Goal: Task Accomplishment & Management: Complete application form

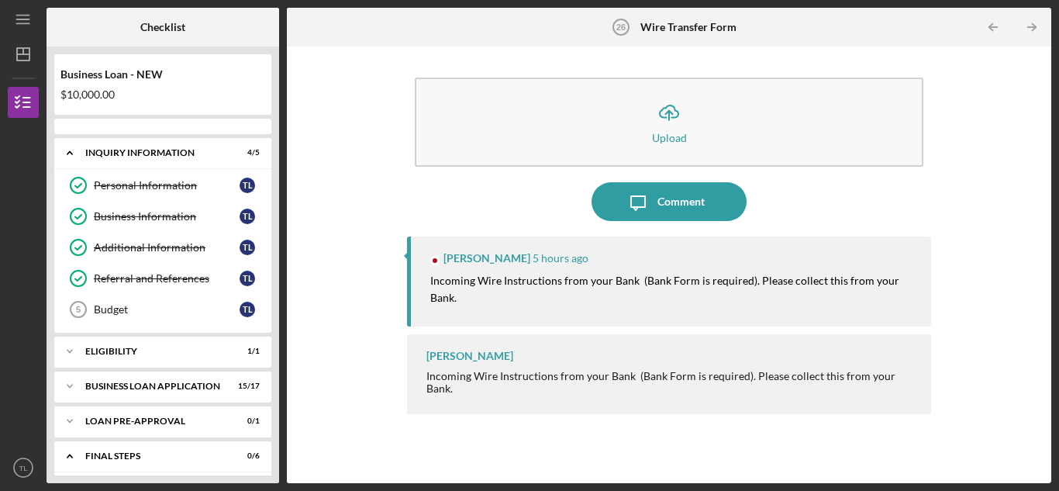
scroll to position [234, 0]
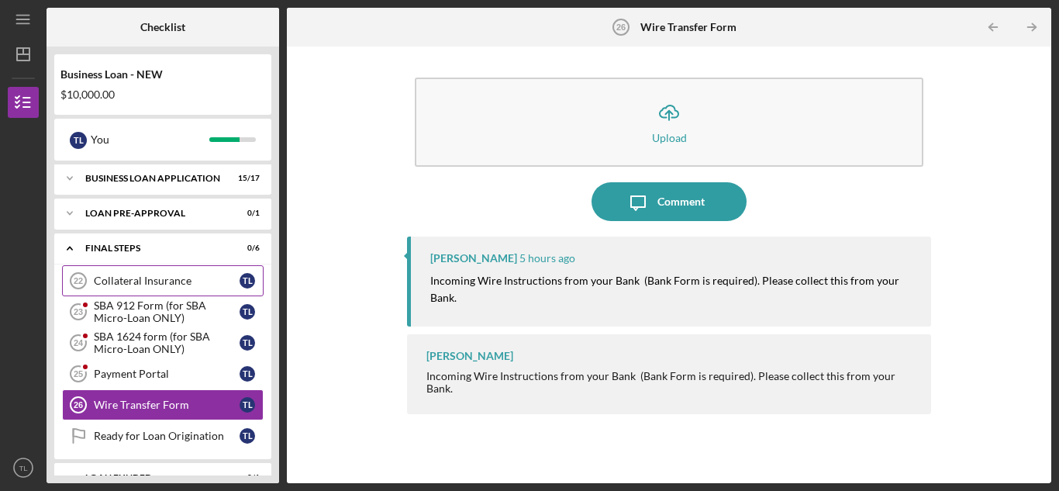
click at [181, 278] on div "Collateral Insurance" at bounding box center [167, 280] width 146 height 12
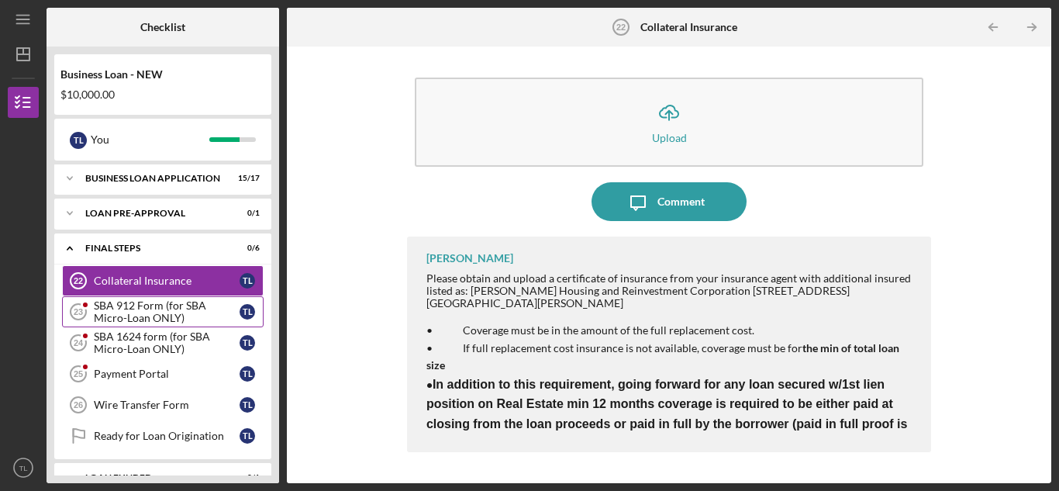
click at [178, 305] on div "SBA 912 Form (for SBA Micro-Loan ONLY)" at bounding box center [167, 311] width 146 height 25
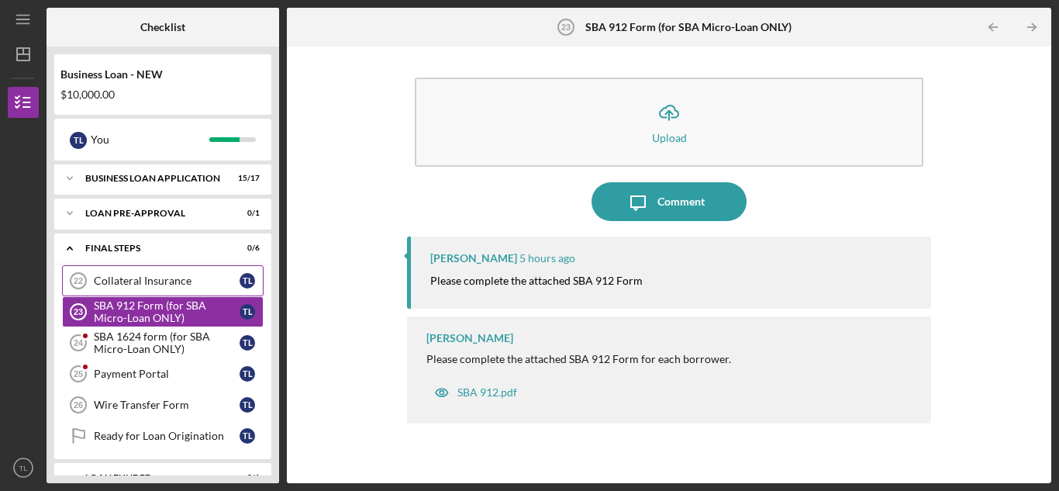
click at [174, 281] on div "Collateral Insurance" at bounding box center [167, 280] width 146 height 12
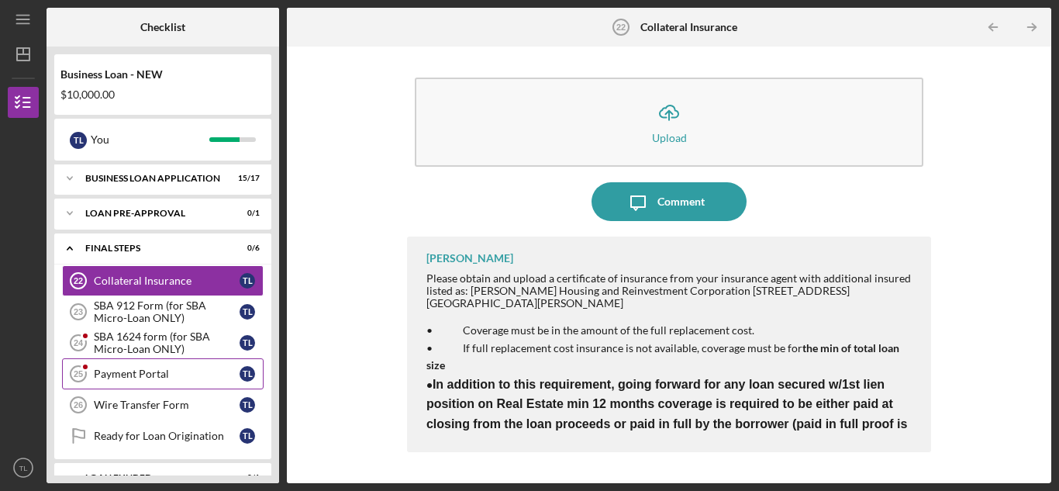
click at [178, 371] on div "Payment Portal" at bounding box center [167, 373] width 146 height 12
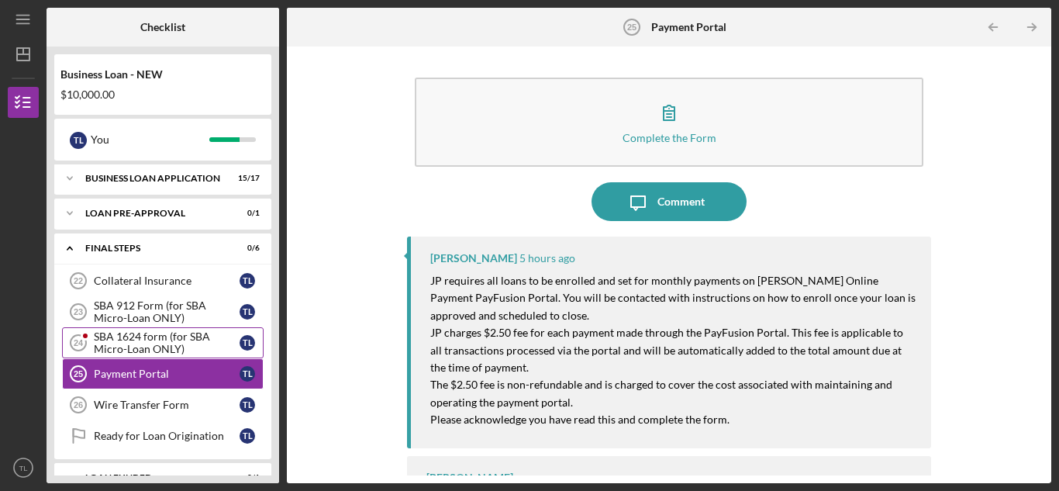
click at [183, 349] on div "SBA 1624 form (for SBA Micro-Loan ONLY)" at bounding box center [167, 342] width 146 height 25
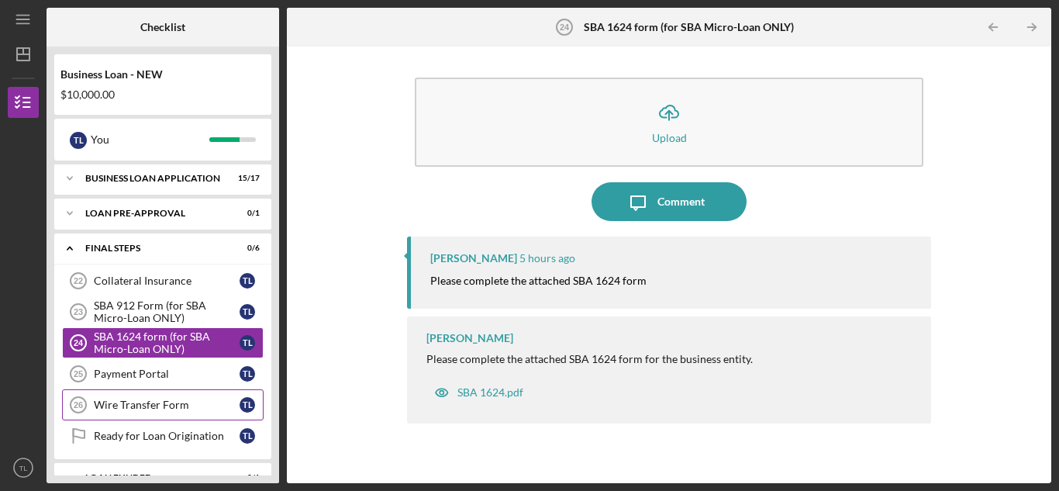
click at [174, 415] on link "Wire Transfer Form 26 Wire Transfer Form T L" at bounding box center [163, 404] width 202 height 31
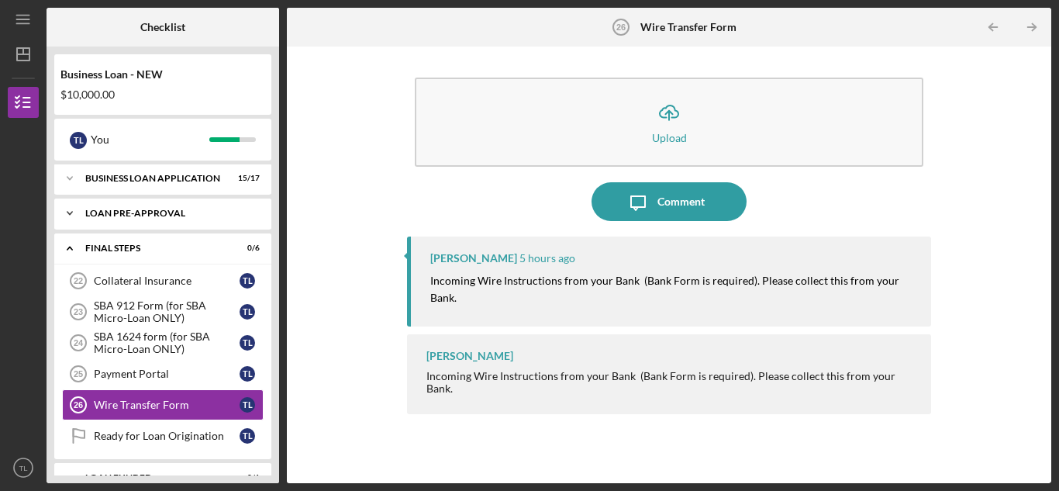
click at [73, 209] on icon "Icon/Expander" at bounding box center [69, 213] width 31 height 31
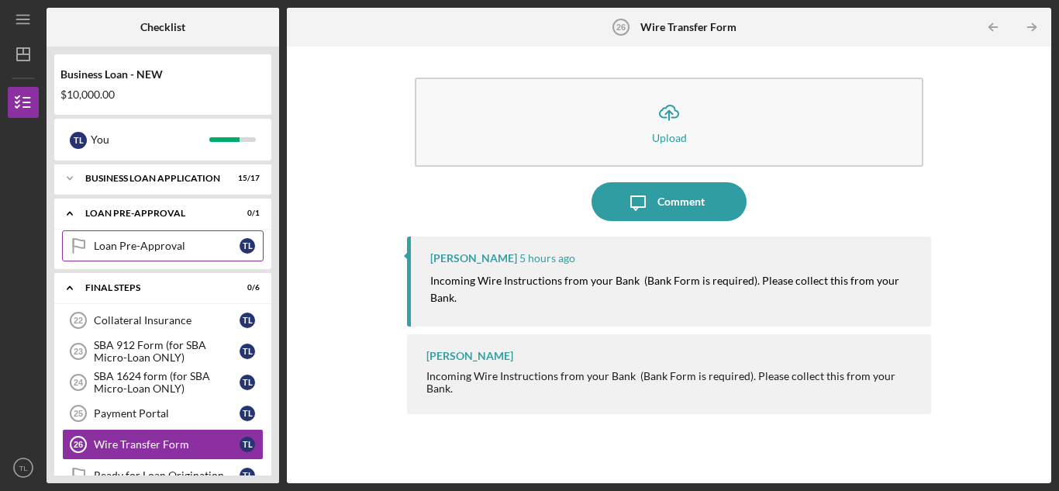
click at [136, 249] on div "Loan Pre-Approval" at bounding box center [167, 246] width 146 height 12
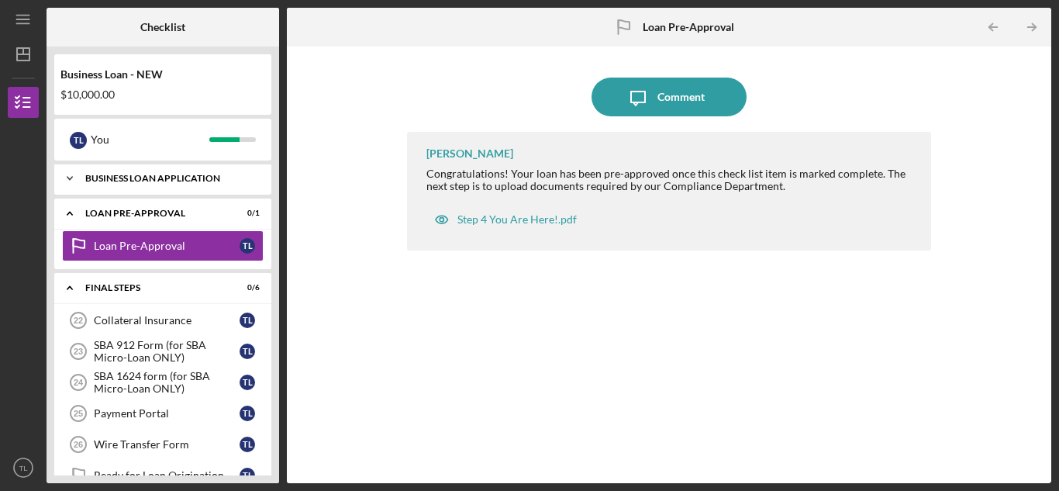
click at [179, 183] on div "Icon/Expander BUSINESS LOAN APPLICATION 15 / 17" at bounding box center [162, 178] width 217 height 31
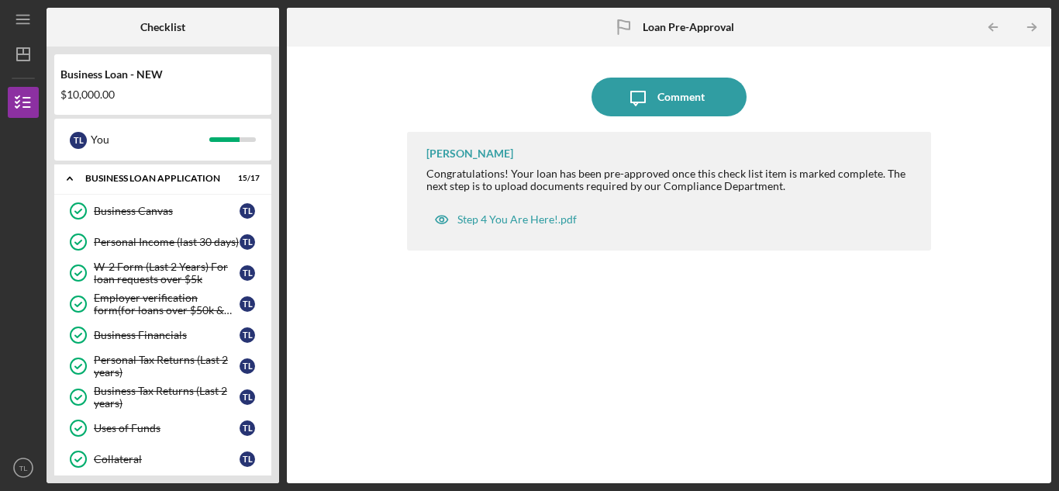
click at [267, 371] on div "Business Canvas Business Canvas T L Personal Income (last 30 days) Personal Inc…" at bounding box center [162, 462] width 217 height 535
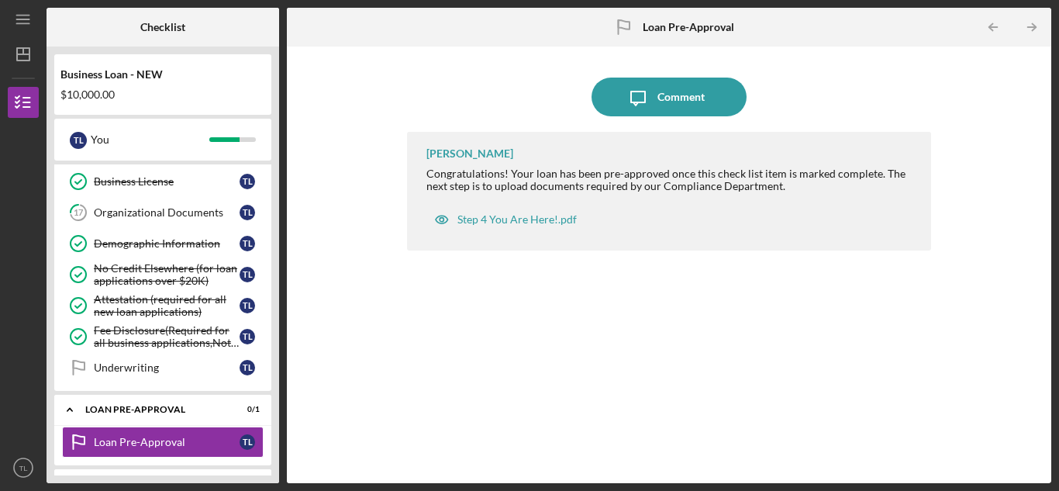
scroll to position [575, 0]
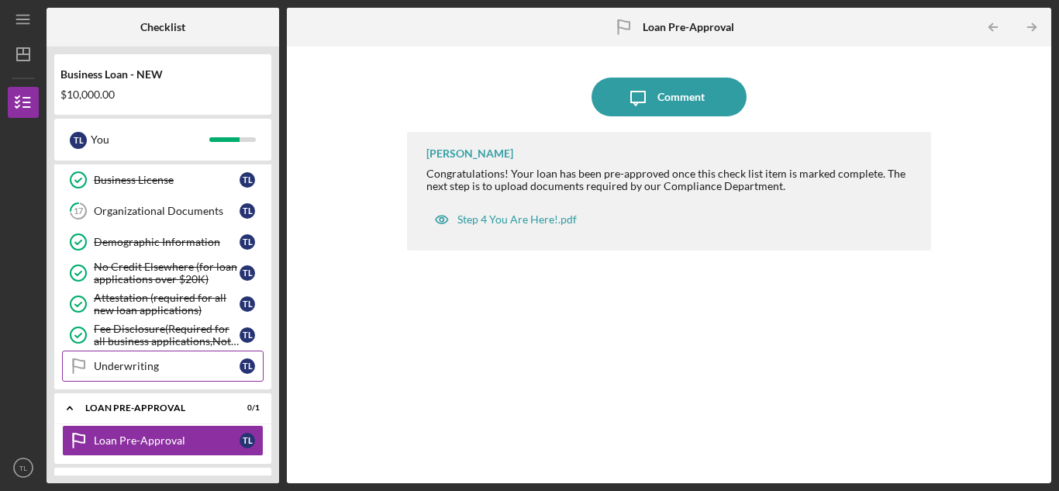
click at [174, 358] on link "Underwriting Underwriting T L" at bounding box center [163, 365] width 202 height 31
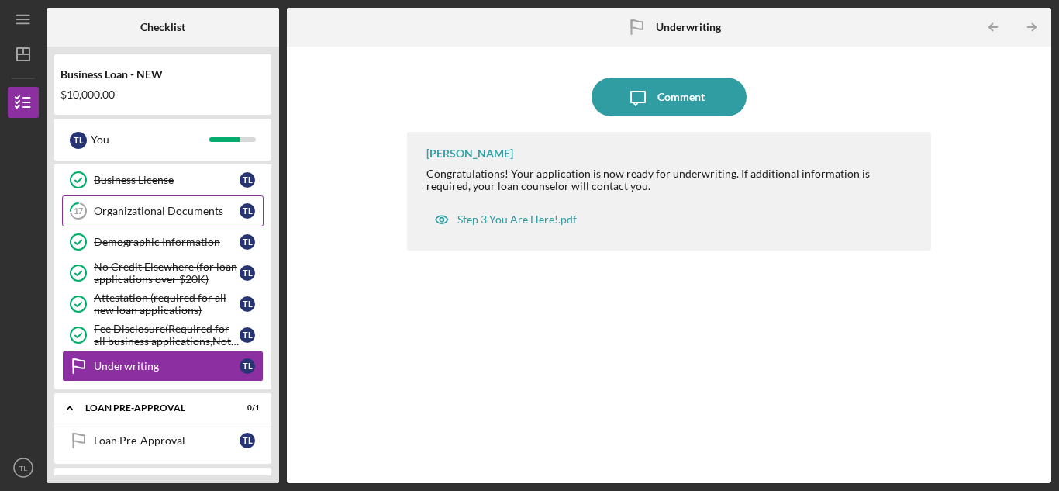
click at [191, 200] on link "17 Organizational Documents T L" at bounding box center [163, 210] width 202 height 31
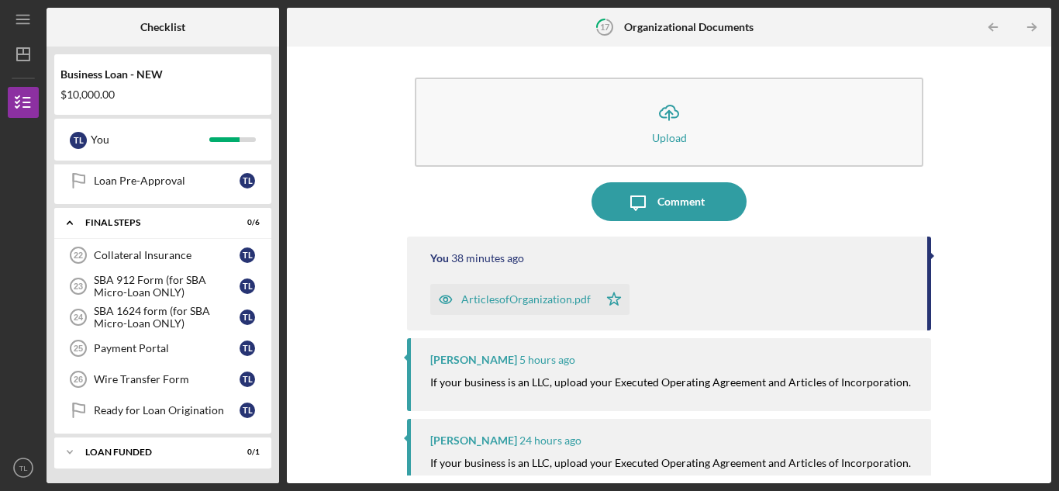
scroll to position [836, 0]
click at [168, 252] on div "Collateral Insurance" at bounding box center [167, 254] width 146 height 12
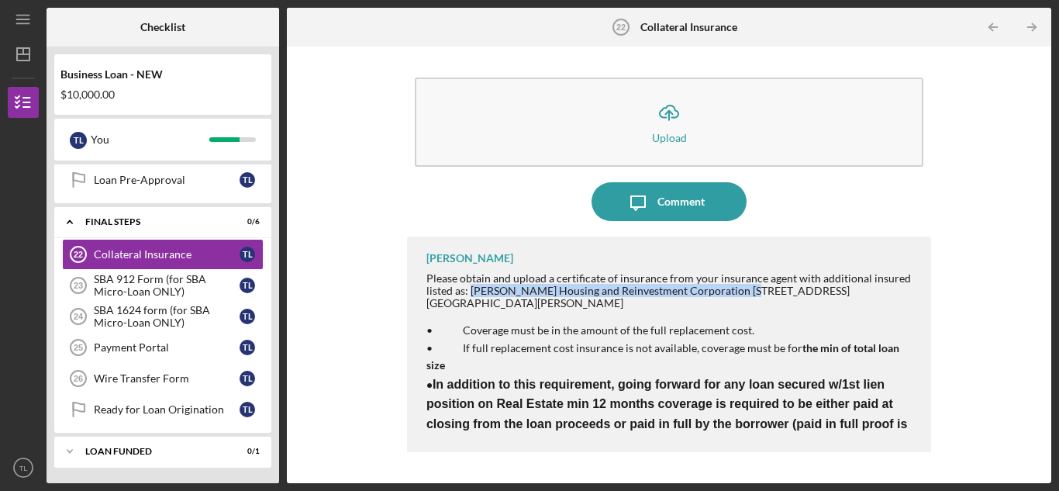
drag, startPoint x: 738, startPoint y: 295, endPoint x: 470, endPoint y: 293, distance: 268.2
click at [470, 293] on div "Please obtain and upload a certificate of insurance from your insurance agent w…" at bounding box center [670, 290] width 489 height 37
copy div "[PERSON_NAME] Housing and Reinvestment Corporation"
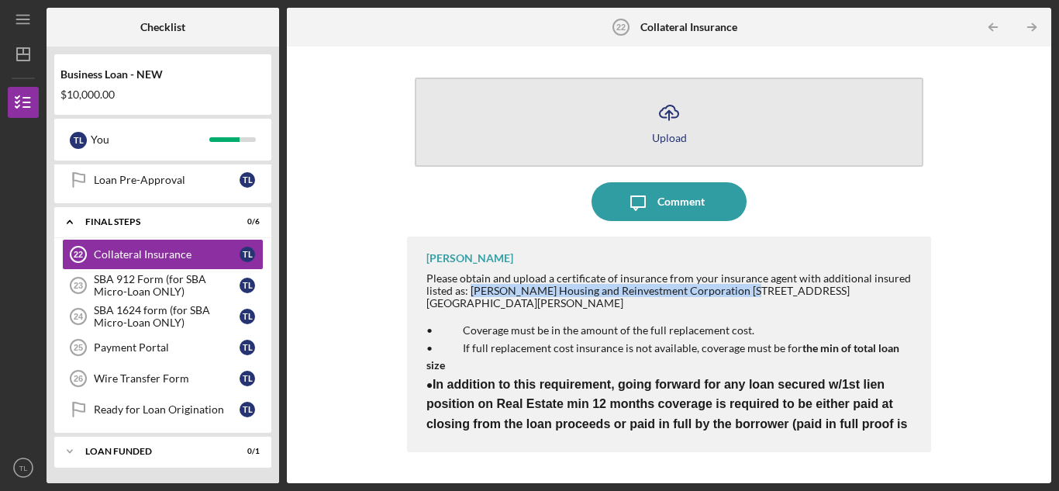
click at [658, 142] on div "Upload" at bounding box center [669, 138] width 35 height 12
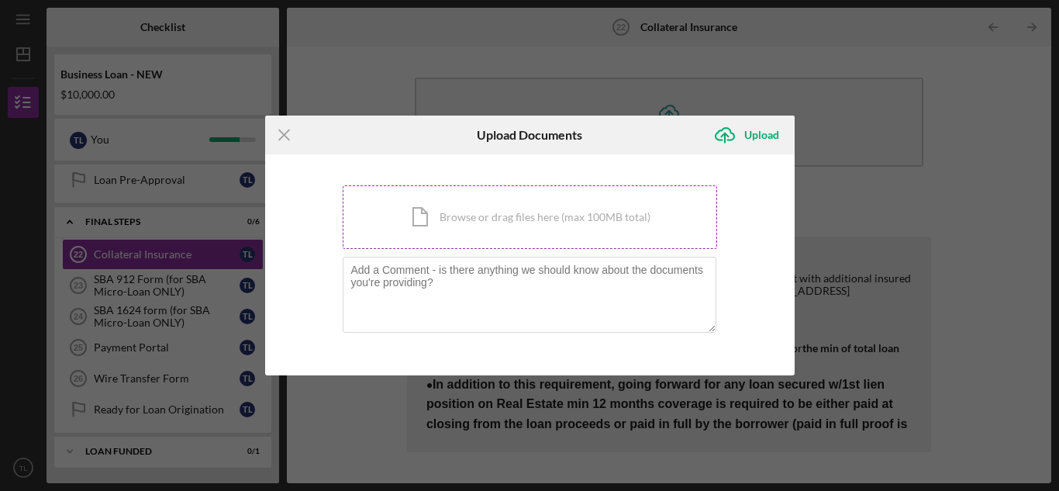
click at [581, 203] on div "Icon/Document Browse or drag files here (max 100MB total) Tap to choose files o…" at bounding box center [530, 217] width 374 height 64
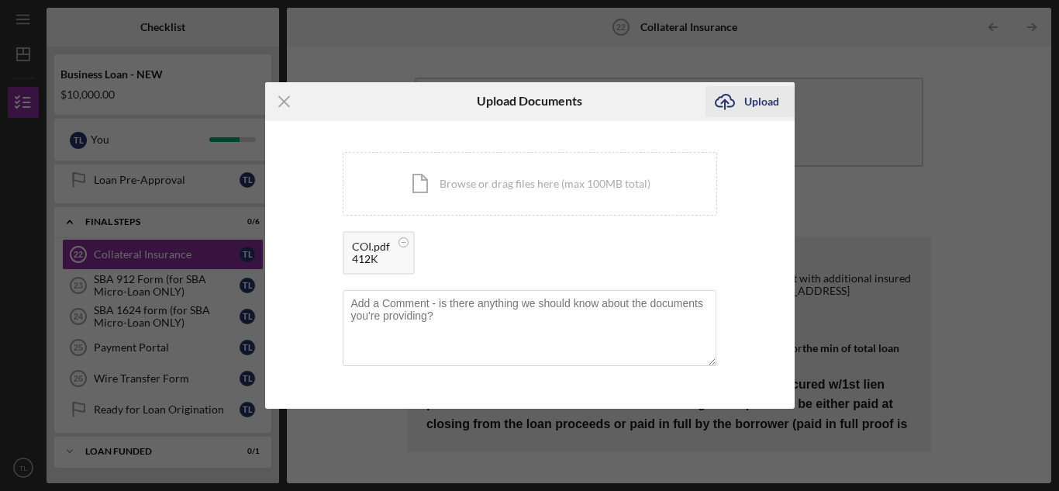
click at [762, 109] on div "Upload" at bounding box center [761, 101] width 35 height 31
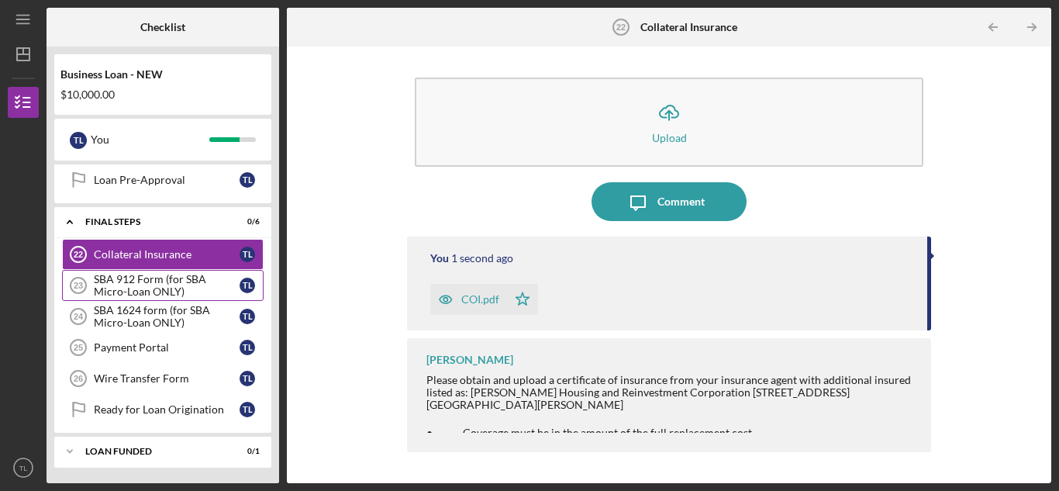
click at [184, 276] on div "SBA 912 Form (for SBA Micro-Loan ONLY)" at bounding box center [167, 285] width 146 height 25
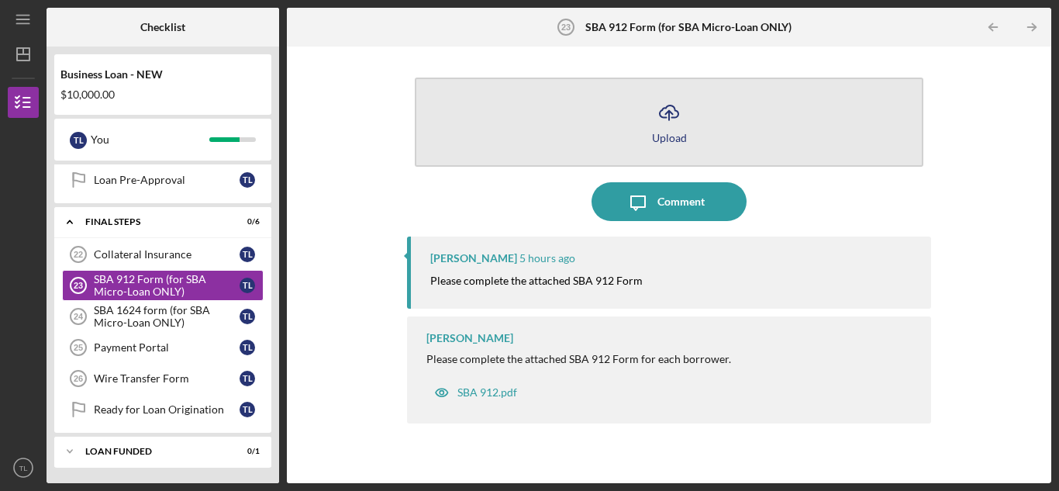
click at [666, 132] on div "Upload" at bounding box center [669, 138] width 35 height 12
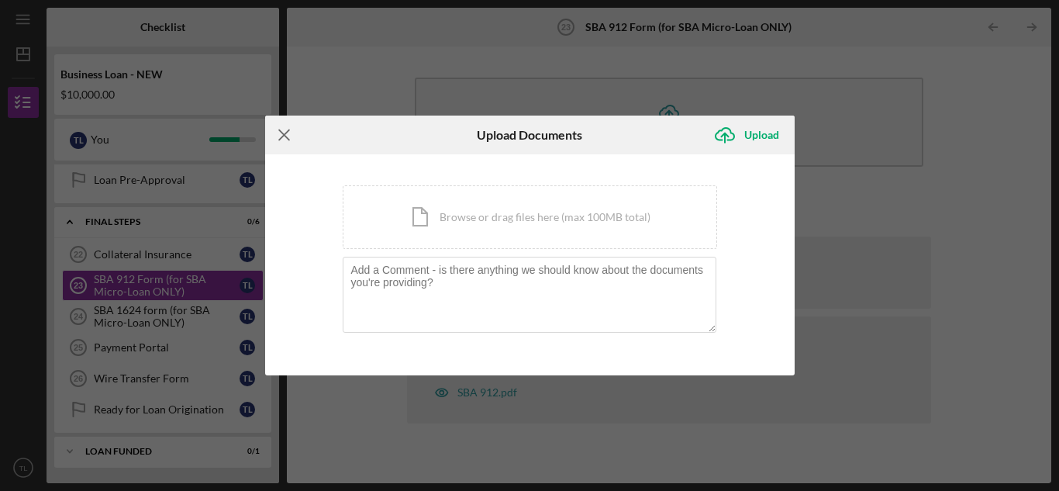
click at [288, 136] on icon "Icon/Menu Close" at bounding box center [284, 135] width 39 height 39
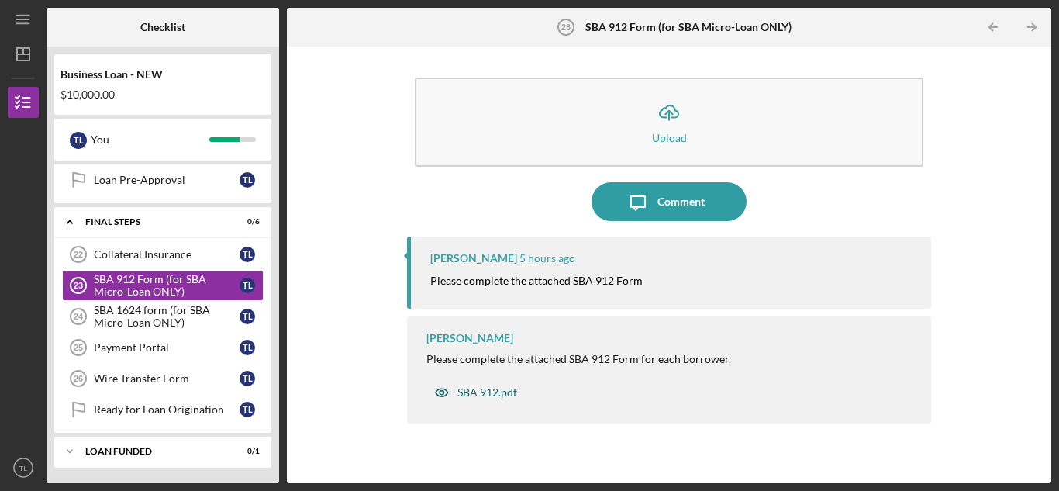
click at [491, 395] on div "SBA 912.pdf" at bounding box center [487, 392] width 60 height 12
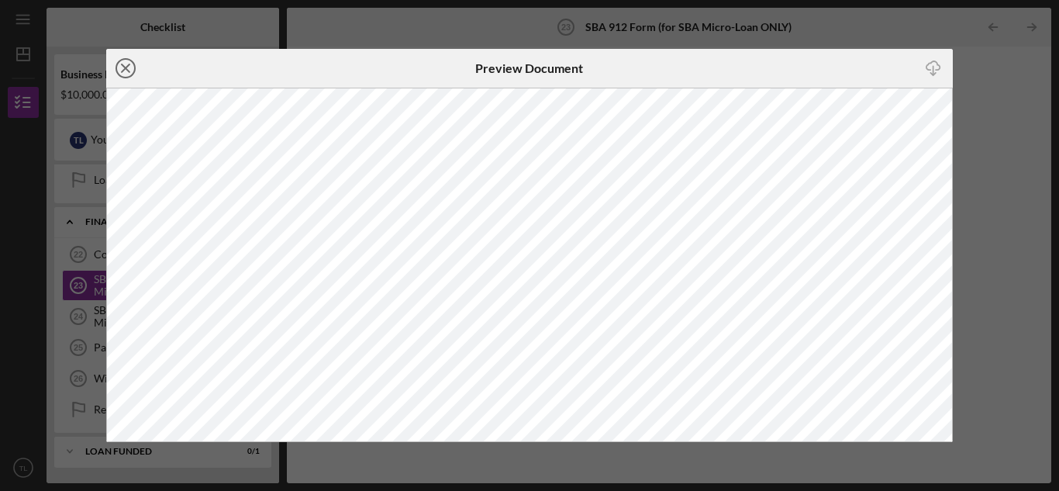
click at [129, 69] on icon "Icon/Close" at bounding box center [125, 68] width 39 height 39
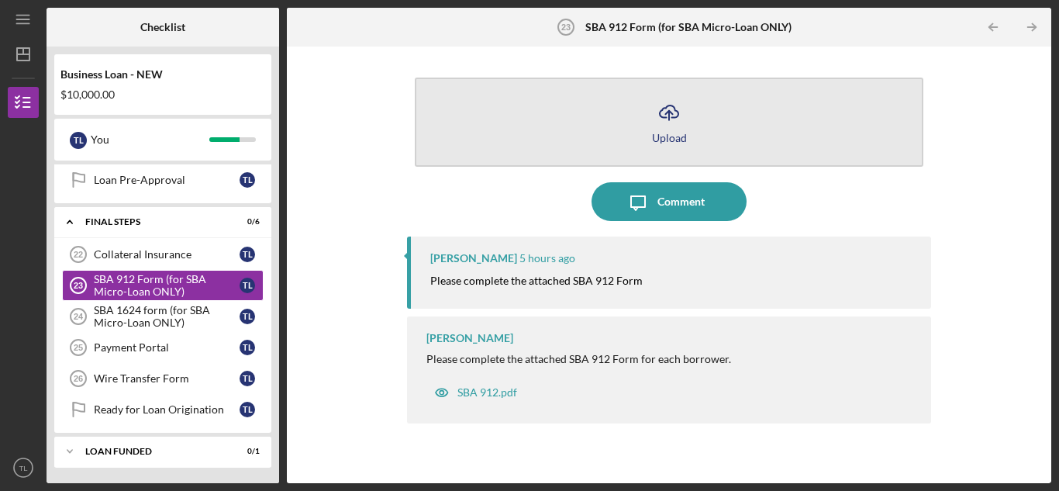
click at [648, 121] on button "Icon/Upload Upload" at bounding box center [669, 122] width 509 height 89
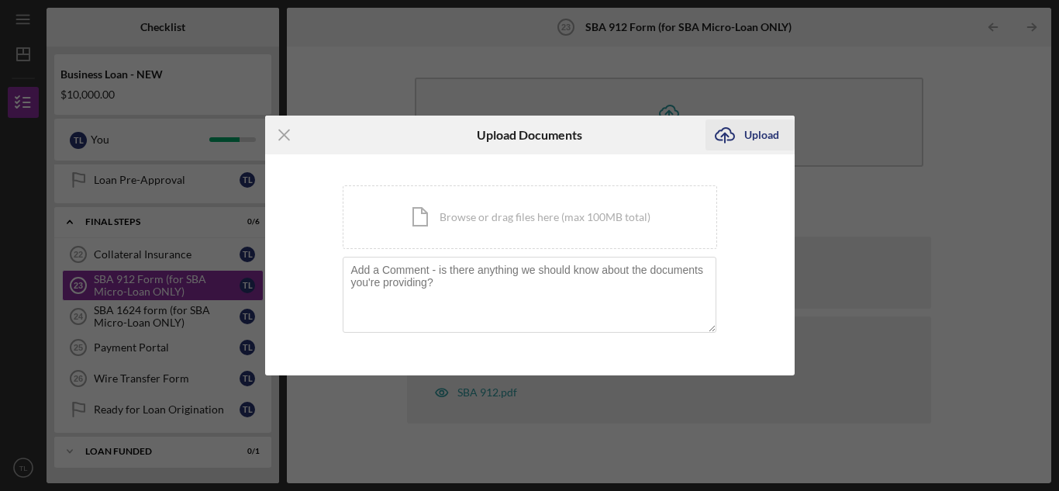
click at [742, 141] on icon "Icon/Upload" at bounding box center [724, 135] width 39 height 39
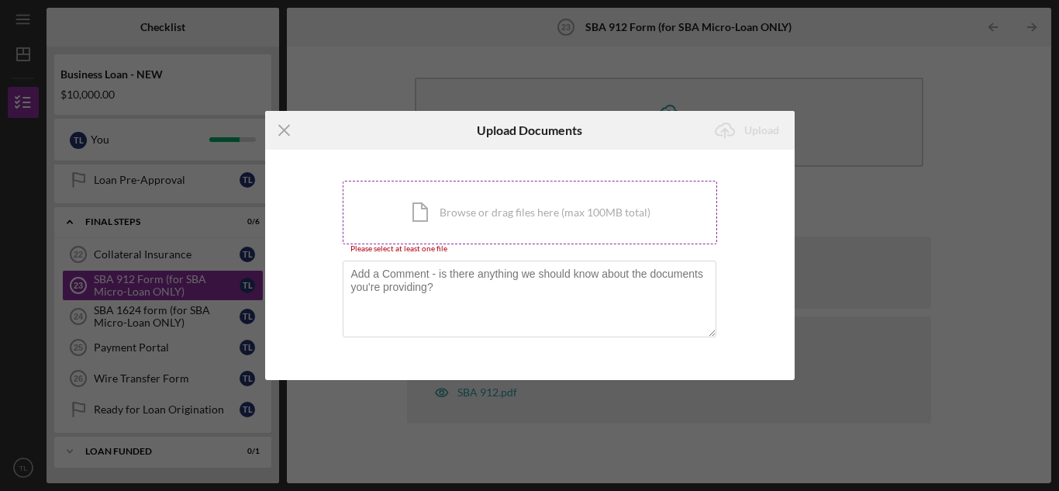
click at [613, 198] on div "Icon/Document Browse or drag files here (max 100MB total) Tap to choose files o…" at bounding box center [530, 213] width 374 height 64
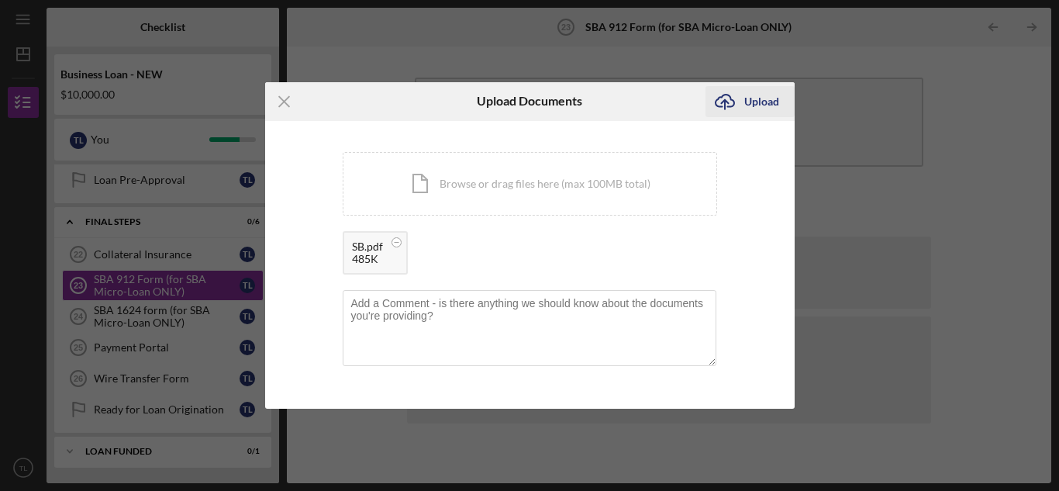
click at [750, 105] on div "Upload" at bounding box center [761, 101] width 35 height 31
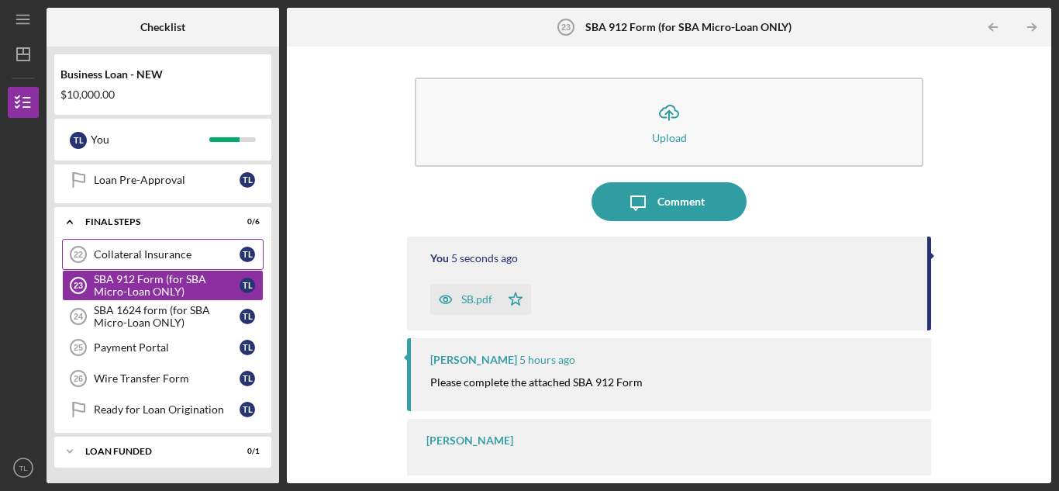
click at [221, 258] on div "Collateral Insurance" at bounding box center [167, 254] width 146 height 12
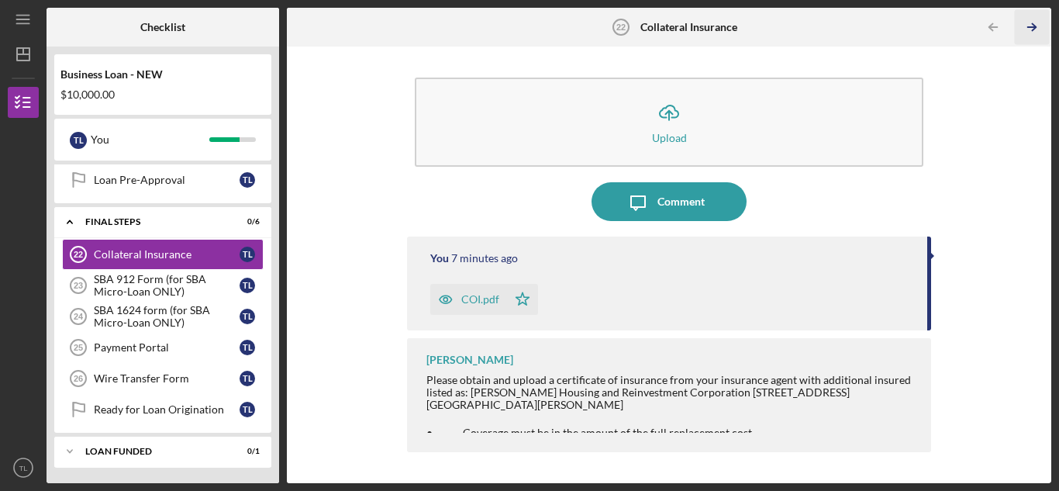
click at [1035, 22] on icon "Icon/Table Pagination Arrow" at bounding box center [1032, 27] width 35 height 35
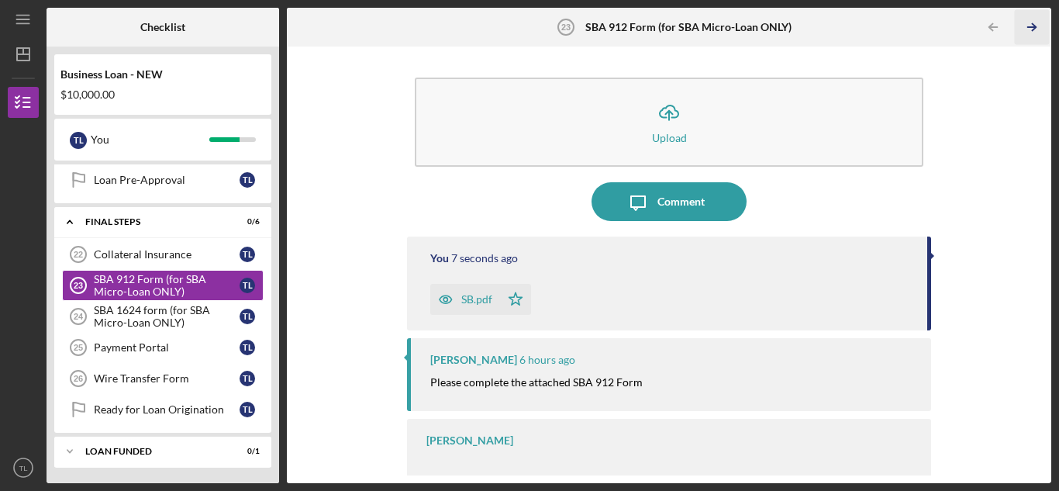
click at [1035, 22] on icon "Icon/Table Pagination Arrow" at bounding box center [1032, 27] width 35 height 35
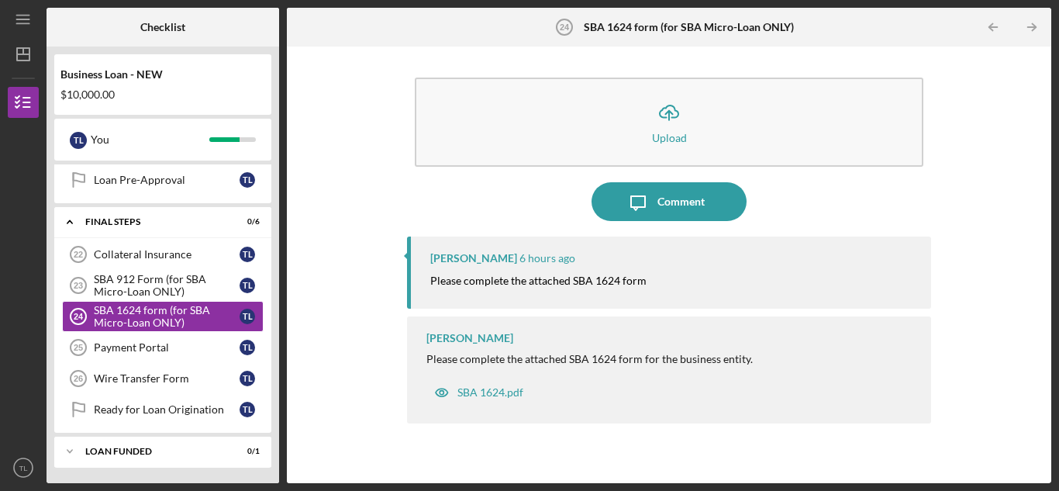
click at [622, 277] on mark "Please complete the attached SBA 1624 form" at bounding box center [538, 280] width 216 height 13
click at [518, 391] on div "SBA 1624.pdf" at bounding box center [490, 392] width 66 height 12
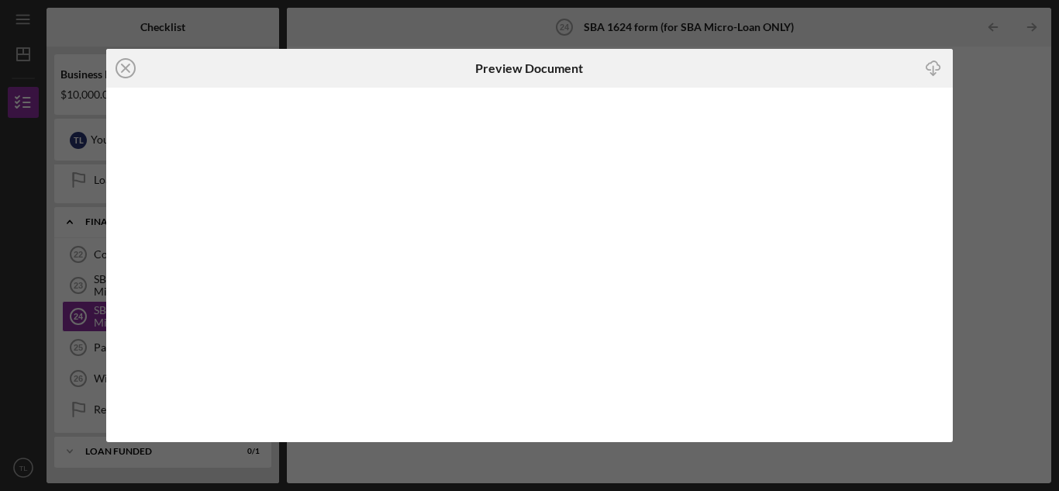
click at [937, 68] on icon "Icon/Download" at bounding box center [933, 68] width 35 height 35
click at [129, 75] on icon "Icon/Close" at bounding box center [125, 68] width 39 height 39
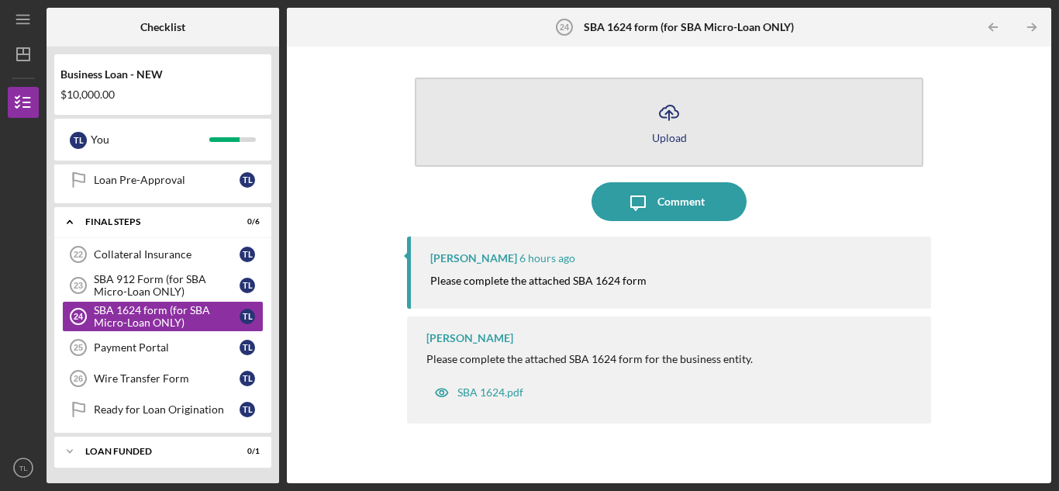
click at [629, 134] on button "Icon/Upload Upload" at bounding box center [669, 122] width 509 height 89
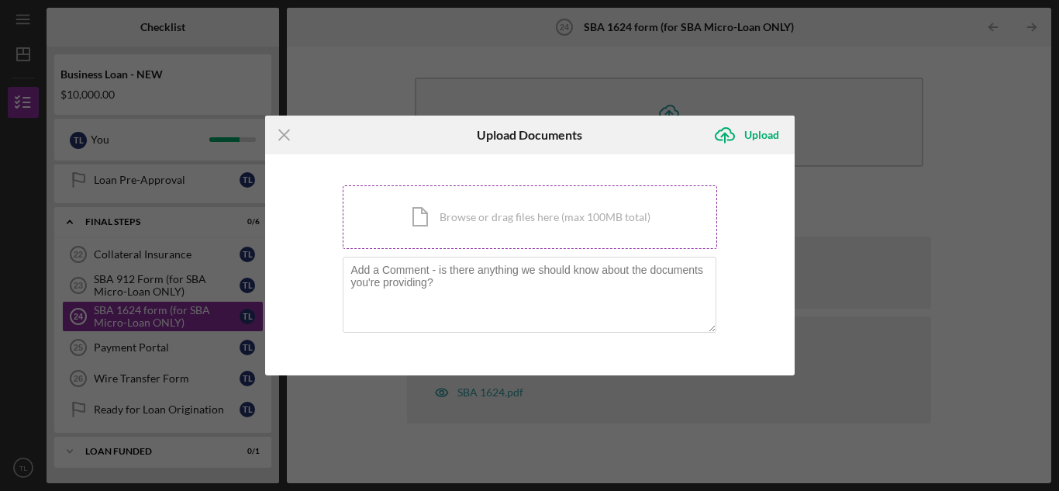
click at [571, 217] on div "Icon/Document Browse or drag files here (max 100MB total) Tap to choose files o…" at bounding box center [530, 217] width 374 height 64
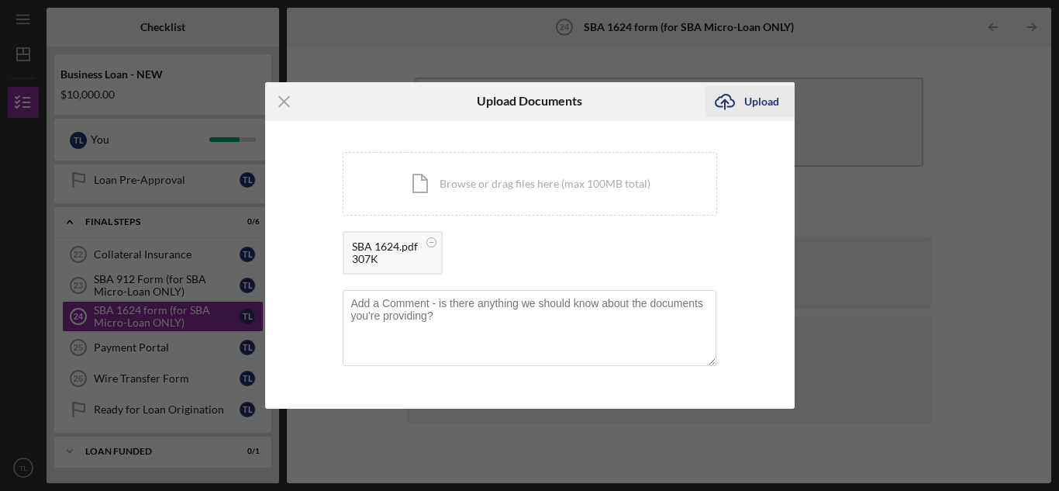
click at [767, 108] on div "Upload" at bounding box center [761, 101] width 35 height 31
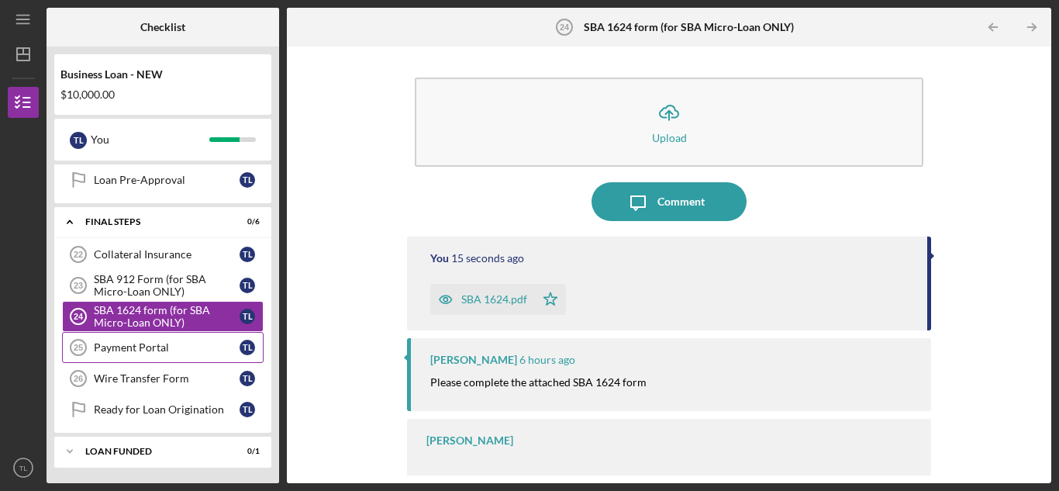
click at [171, 347] on div "Payment Portal" at bounding box center [167, 347] width 146 height 12
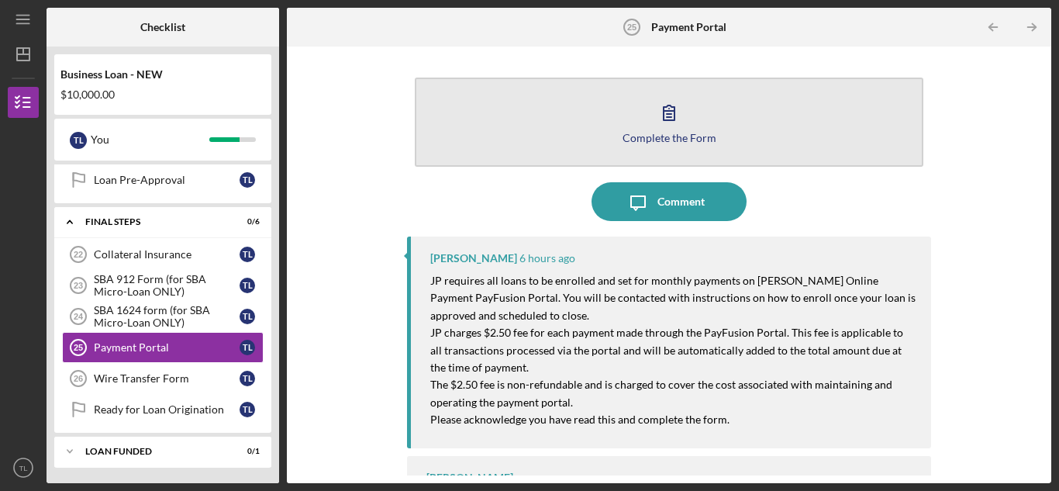
click at [671, 122] on icon "button" at bounding box center [669, 112] width 39 height 39
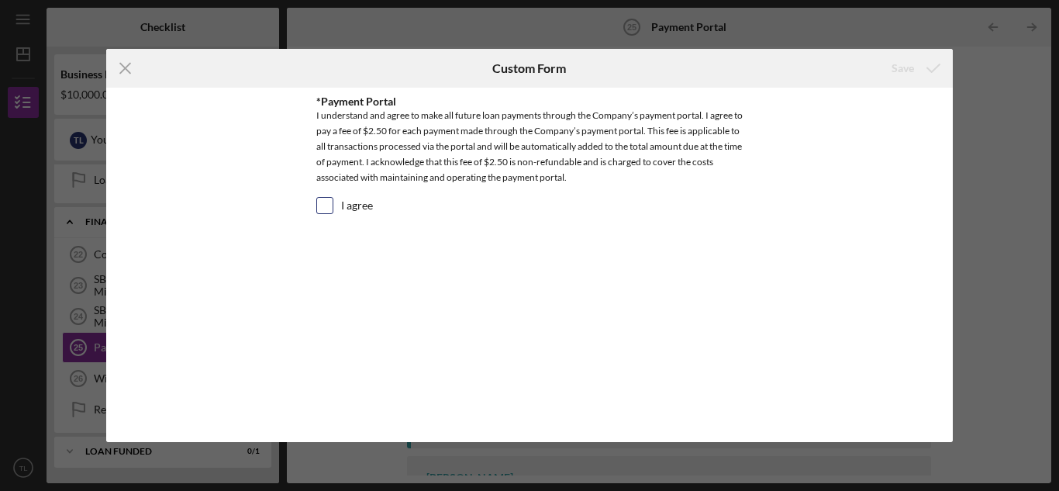
click at [320, 211] on input "I agree" at bounding box center [325, 206] width 16 height 16
checkbox input "true"
click at [912, 60] on div "Save" at bounding box center [902, 68] width 22 height 31
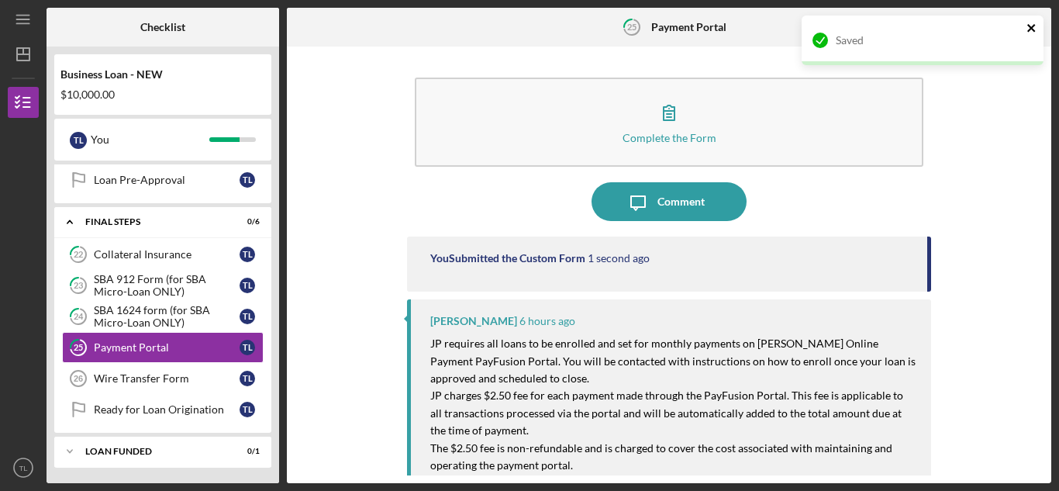
click at [1030, 27] on icon "close" at bounding box center [1031, 28] width 8 height 8
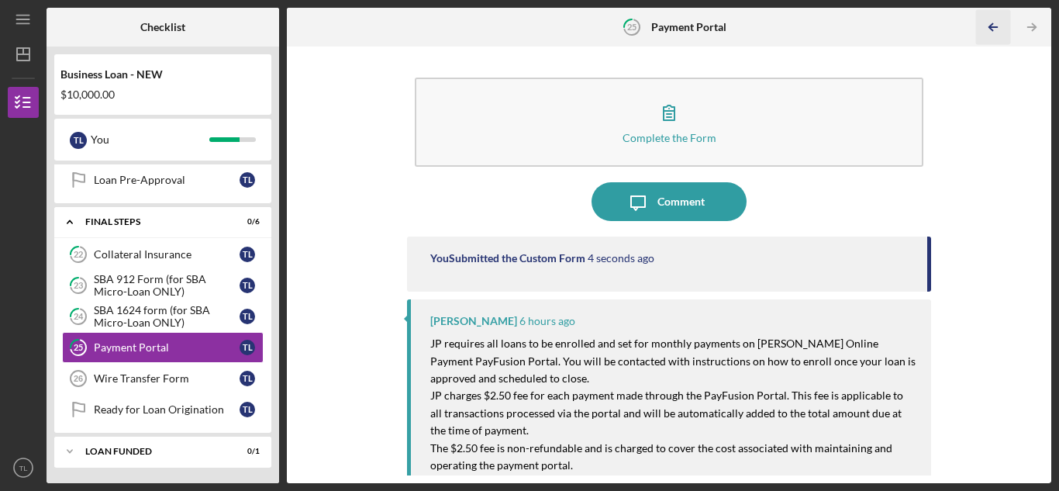
click at [993, 29] on icon "Icon/Table Pagination Arrow" at bounding box center [993, 27] width 35 height 35
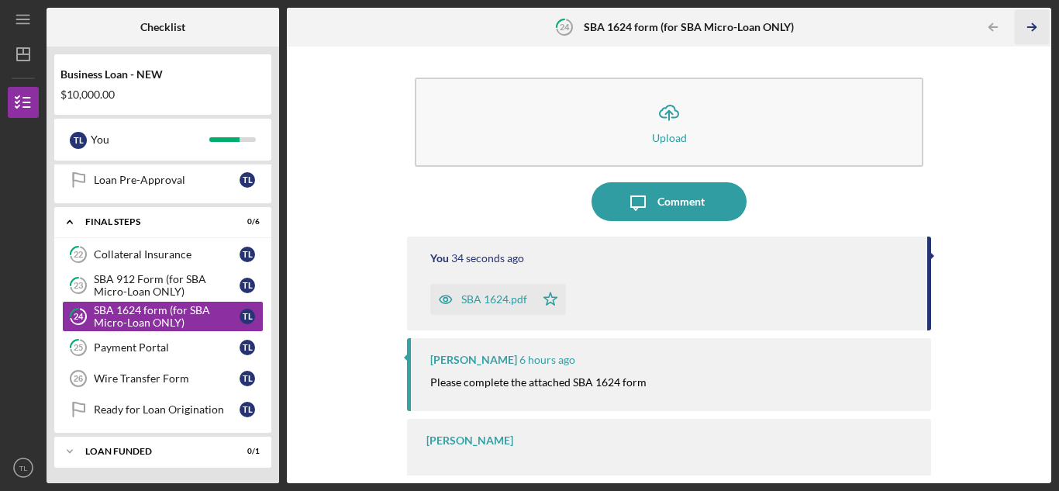
click at [1029, 25] on icon "Icon/Table Pagination Arrow" at bounding box center [1032, 27] width 35 height 35
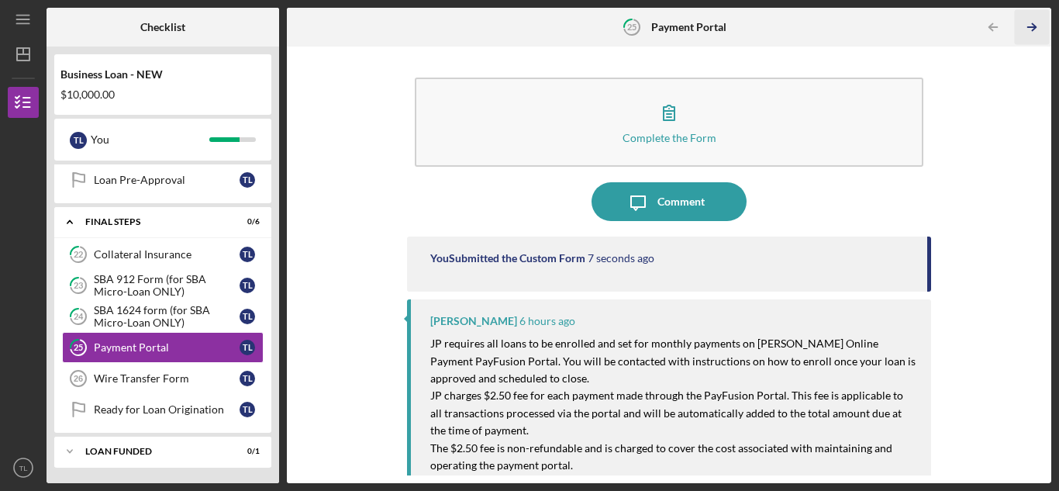
click at [1029, 25] on icon "Icon/Table Pagination Arrow" at bounding box center [1032, 27] width 35 height 35
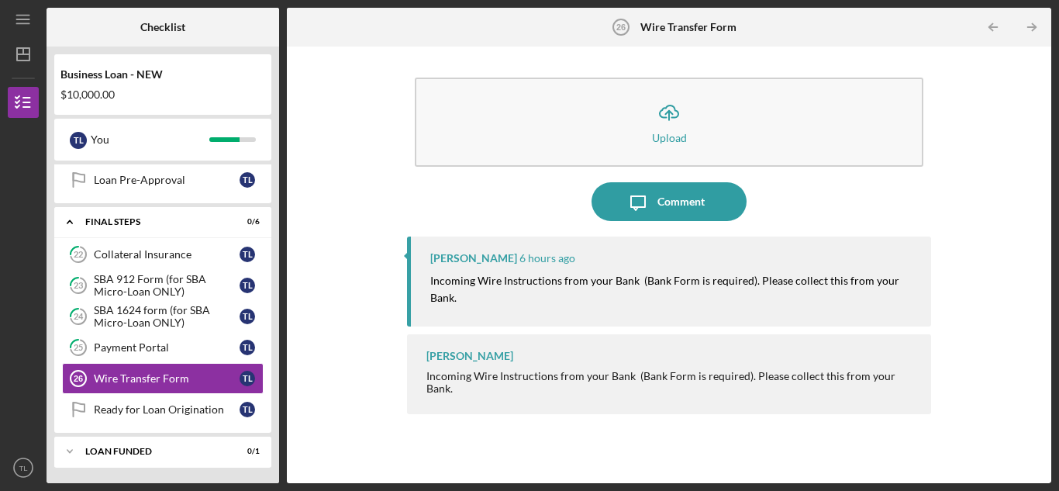
click at [964, 281] on div "Icon/Upload Upload Icon/Message Comment [PERSON_NAME] 6 hours ago Incoming Wire…" at bounding box center [669, 264] width 749 height 421
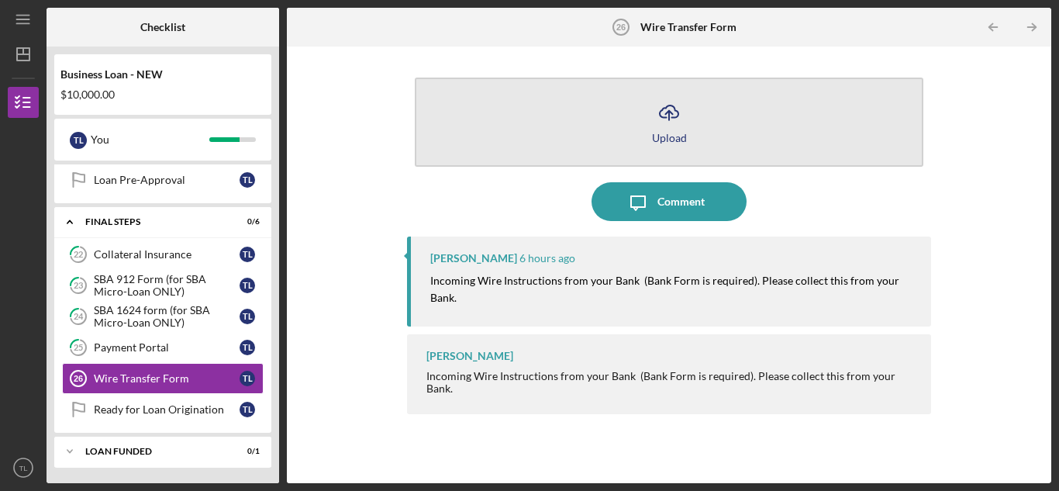
click at [686, 126] on icon "Icon/Upload" at bounding box center [669, 112] width 39 height 39
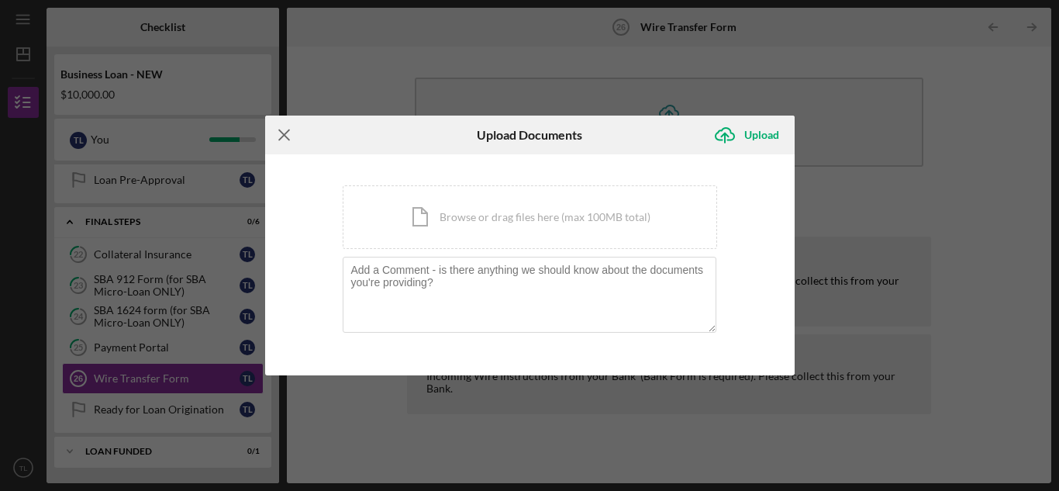
click at [291, 136] on icon "Icon/Menu Close" at bounding box center [284, 135] width 39 height 39
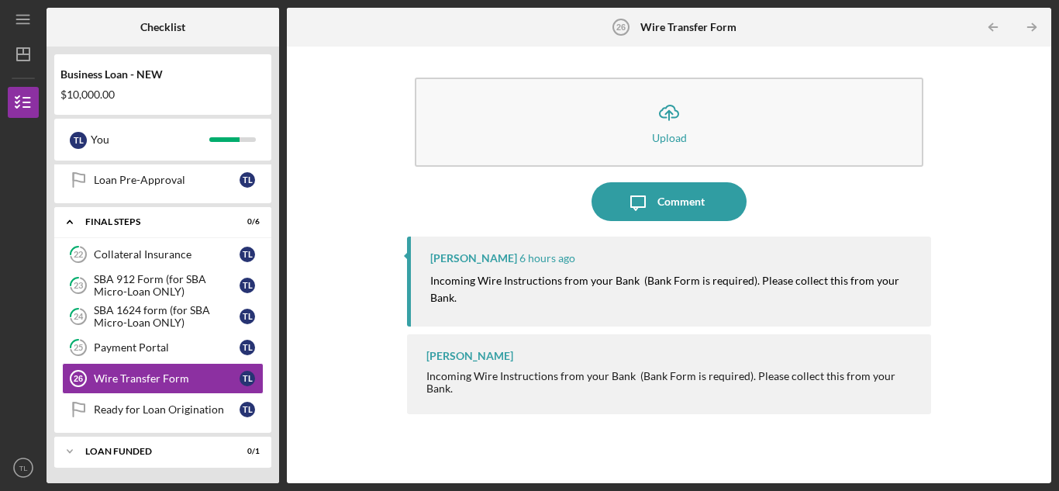
click at [998, 183] on div "Icon/Upload Upload Icon/Message Comment [PERSON_NAME] 6 hours ago Incoming Wire…" at bounding box center [669, 264] width 749 height 421
click at [966, 245] on div "Icon/Upload Upload Icon/Message Comment [PERSON_NAME] 6 hours ago Incoming Wire…" at bounding box center [669, 264] width 749 height 421
click at [577, 389] on div "[PERSON_NAME] Incoming Wire Instructions from your Bank (Bank Form is required)…" at bounding box center [669, 374] width 524 height 80
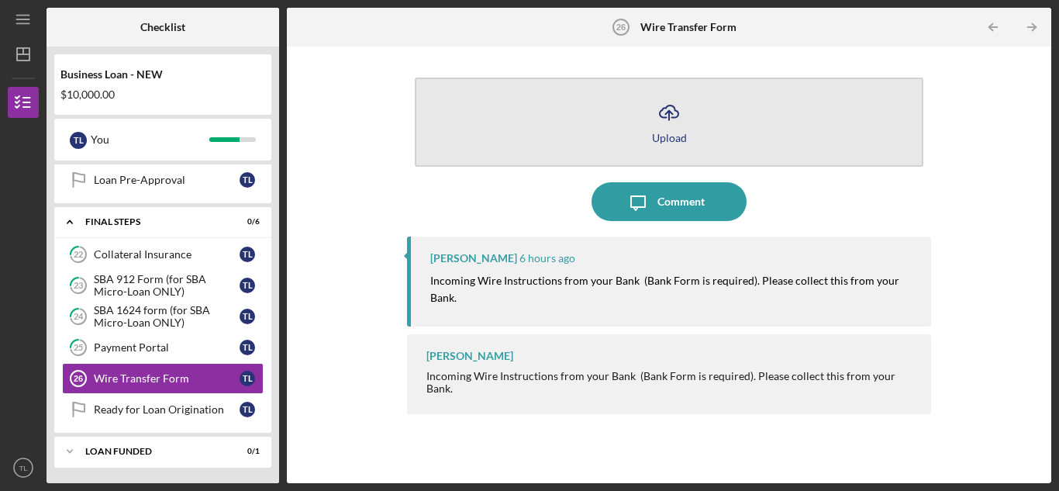
click at [660, 116] on icon "button" at bounding box center [669, 111] width 19 height 12
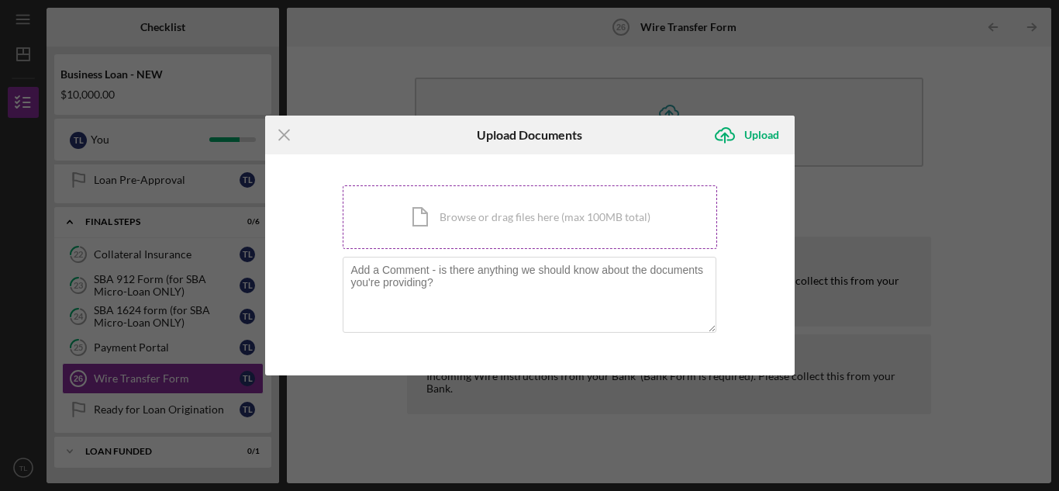
click at [524, 238] on div "Icon/Document Browse or drag files here (max 100MB total) Tap to choose files o…" at bounding box center [530, 217] width 374 height 64
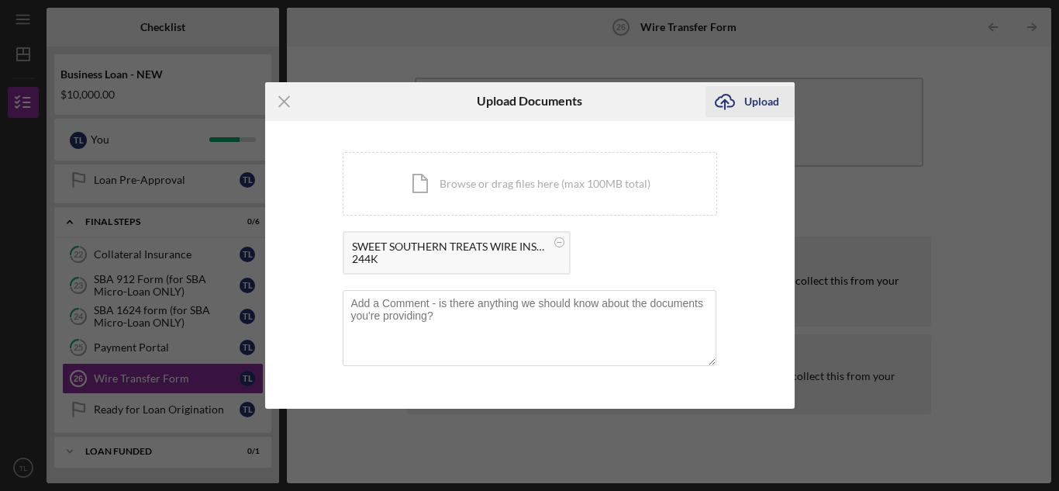
click at [755, 111] on div "Upload" at bounding box center [761, 101] width 35 height 31
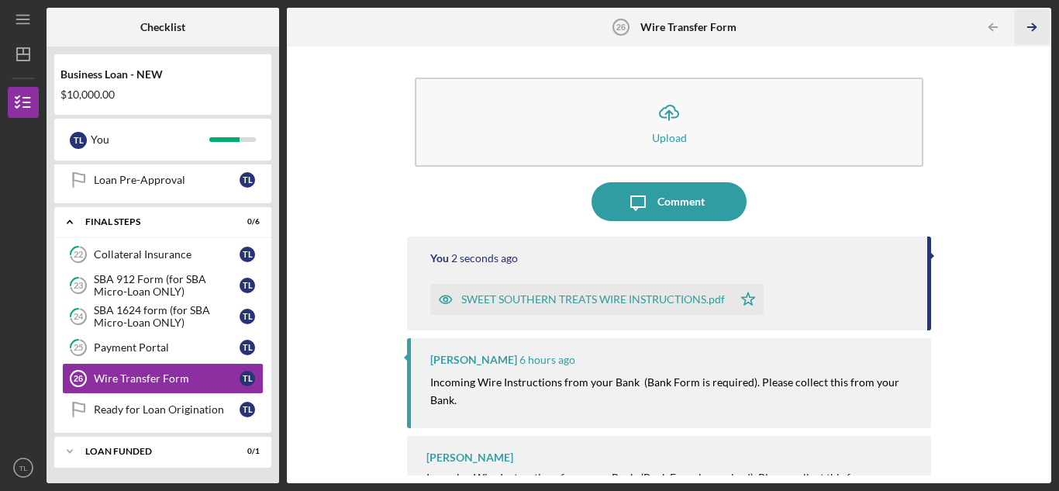
click at [1039, 32] on icon "Icon/Table Pagination Arrow" at bounding box center [1032, 27] width 35 height 35
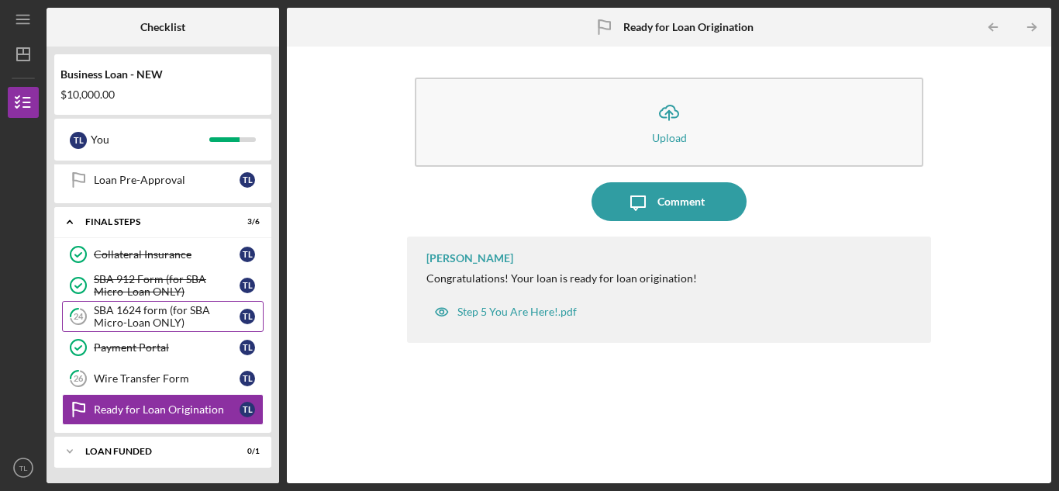
click at [153, 320] on div "SBA 1624 form (for SBA Micro-Loan ONLY)" at bounding box center [167, 316] width 146 height 25
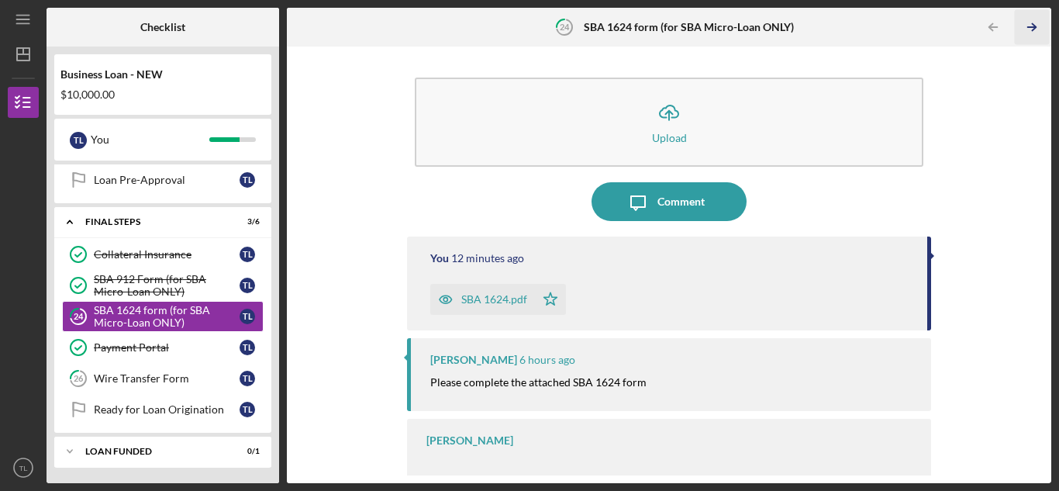
click at [1035, 33] on icon "Icon/Table Pagination Arrow" at bounding box center [1032, 27] width 35 height 35
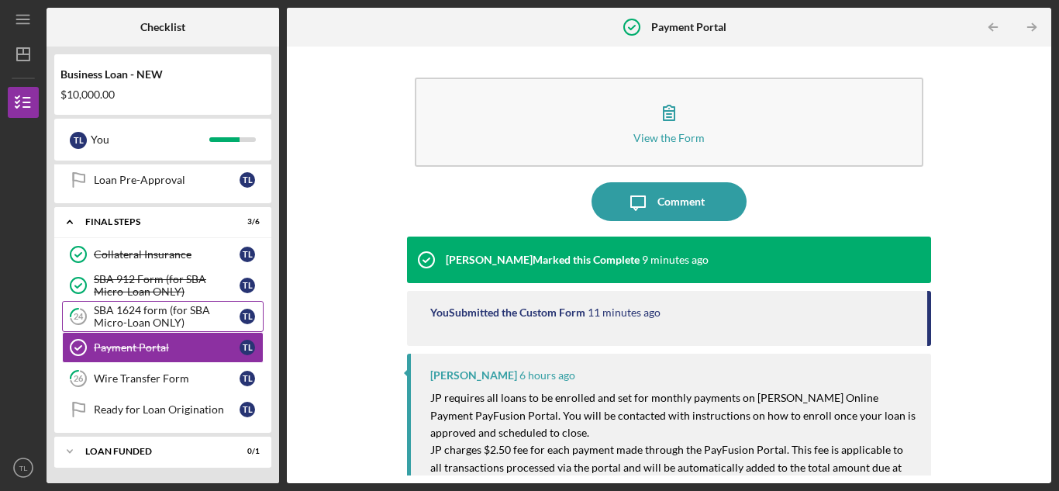
click at [161, 319] on div "SBA 1624 form (for SBA Micro-Loan ONLY)" at bounding box center [167, 316] width 146 height 25
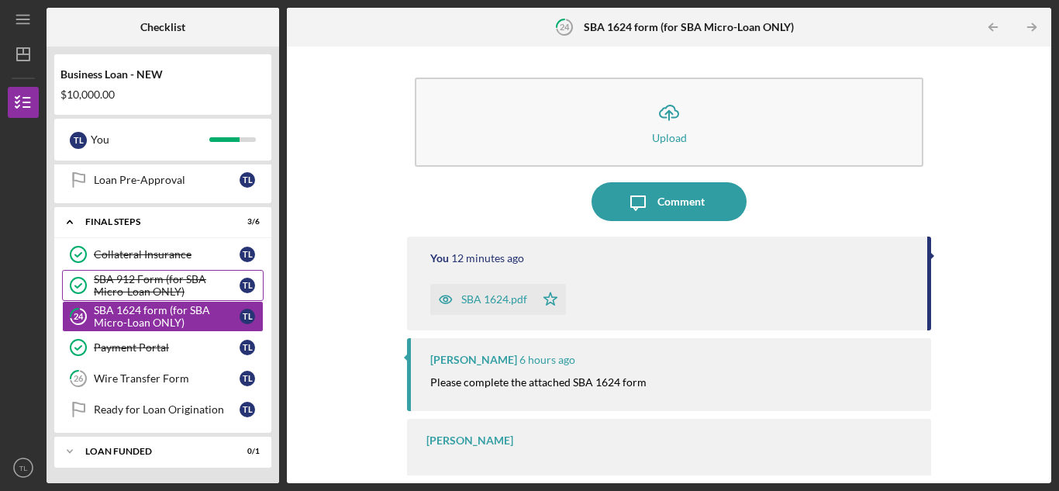
click at [136, 278] on div "SBA 912 Form (for SBA Micro-Loan ONLY)" at bounding box center [167, 285] width 146 height 25
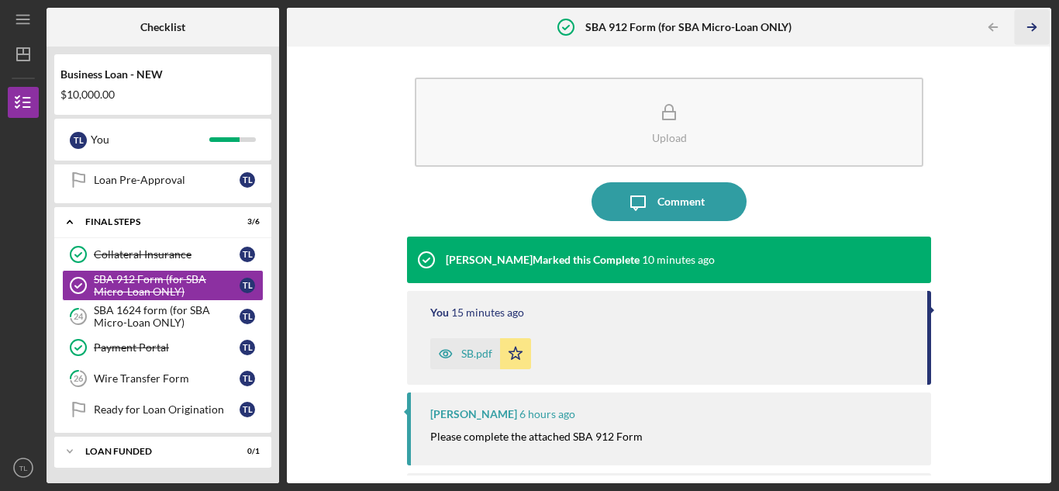
click at [1026, 29] on icon "Icon/Table Pagination Arrow" at bounding box center [1032, 27] width 35 height 35
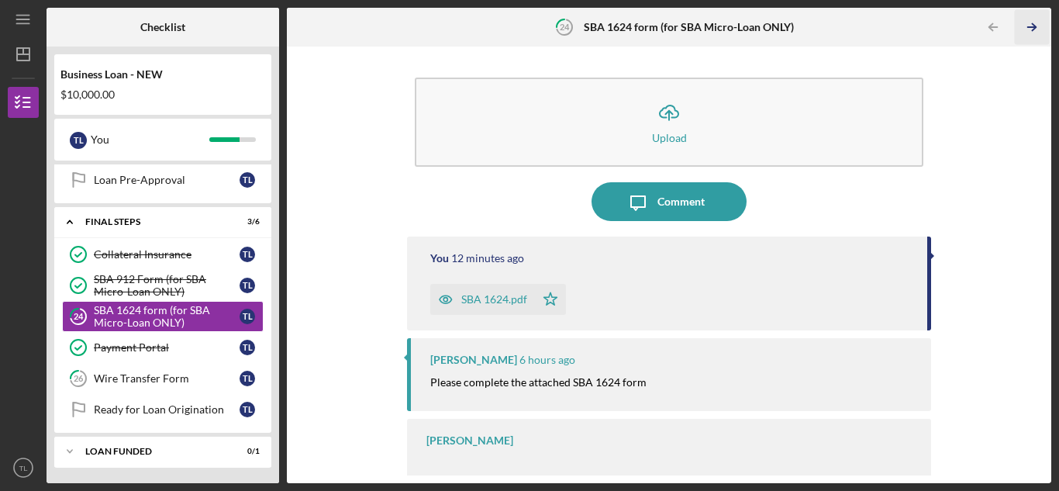
click at [1026, 29] on icon "Icon/Table Pagination Arrow" at bounding box center [1032, 27] width 35 height 35
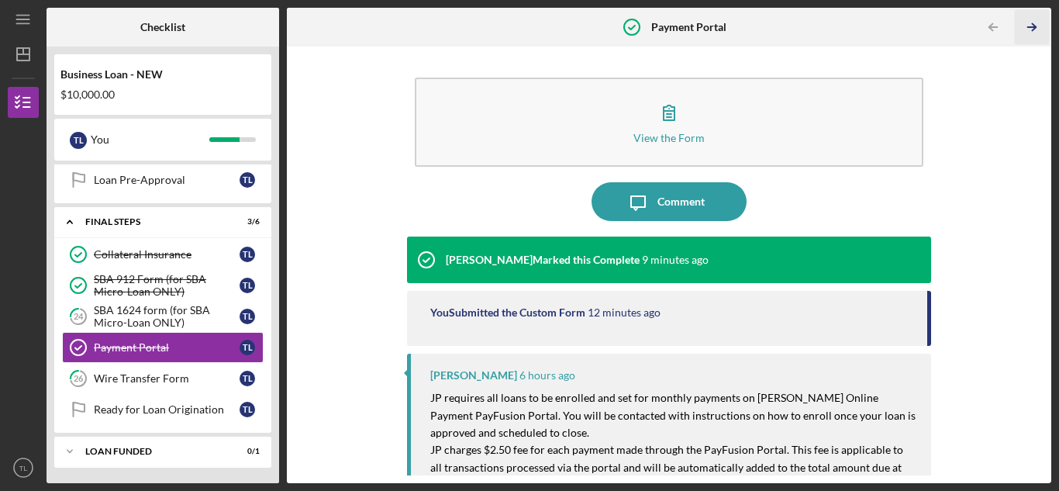
click at [1026, 29] on icon "Icon/Table Pagination Arrow" at bounding box center [1032, 27] width 35 height 35
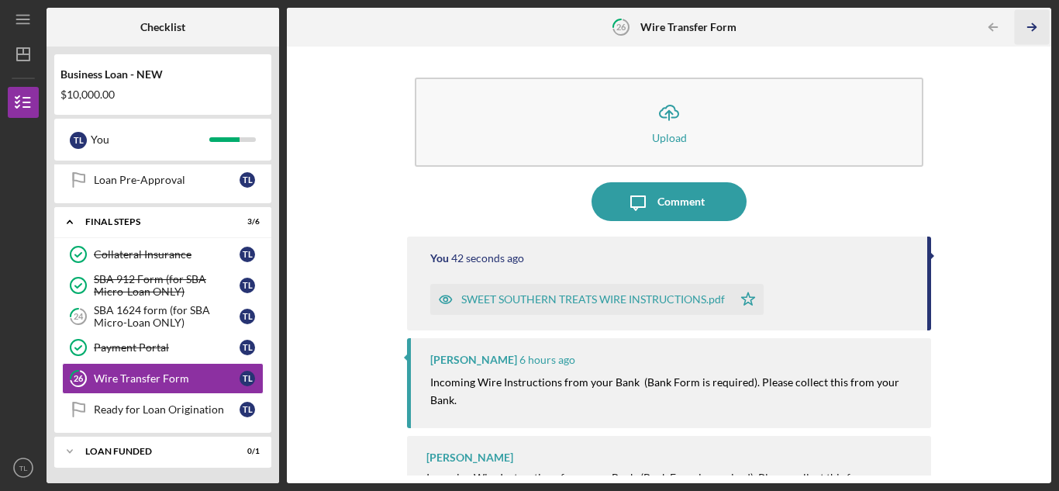
click at [1026, 29] on icon "Icon/Table Pagination Arrow" at bounding box center [1032, 27] width 35 height 35
